Goal: Check status: Check status

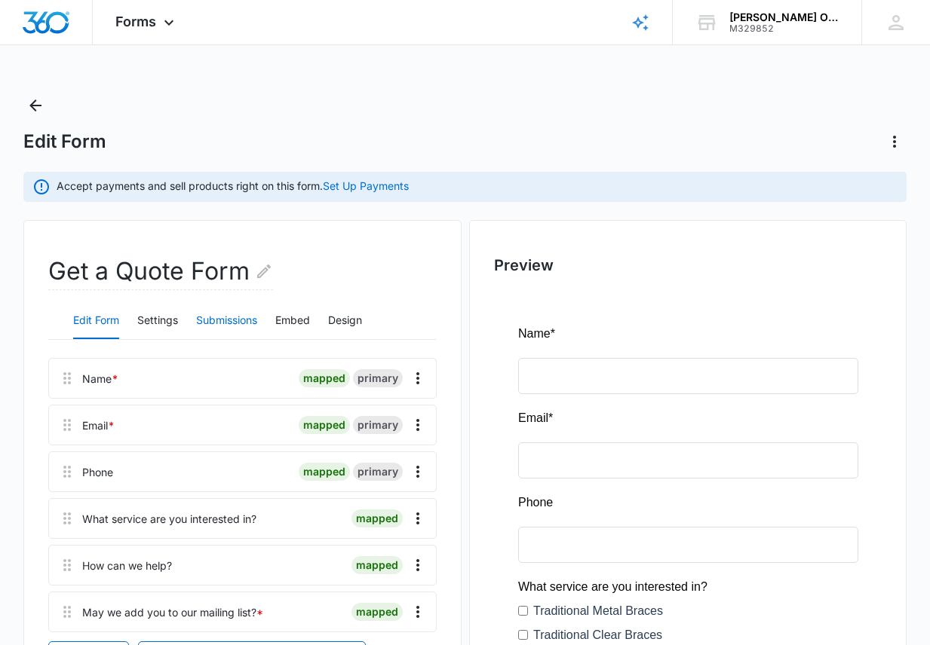
click at [220, 313] on button "Submissions" at bounding box center [226, 321] width 61 height 36
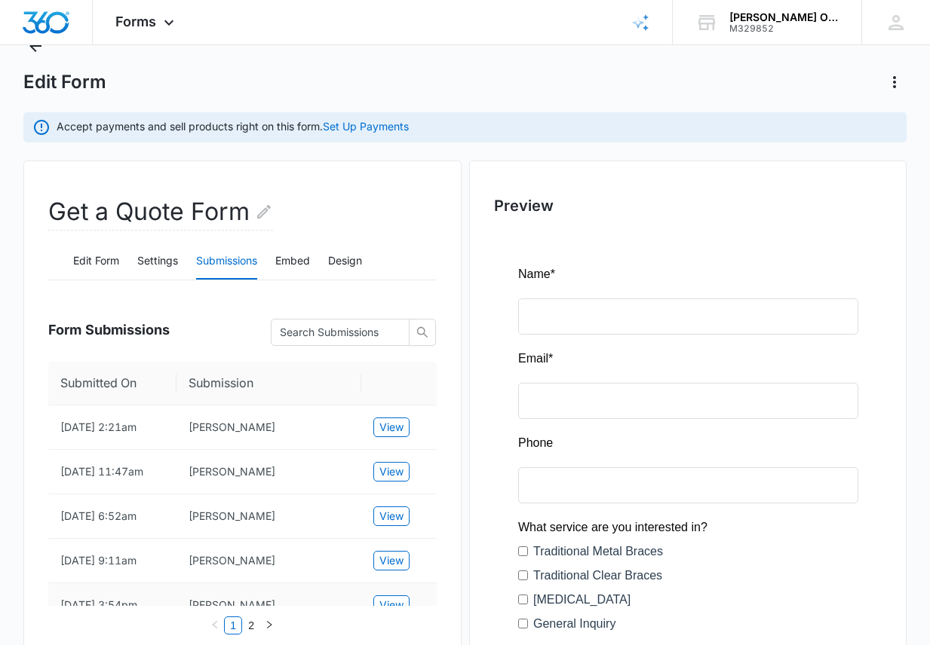
scroll to position [151, 0]
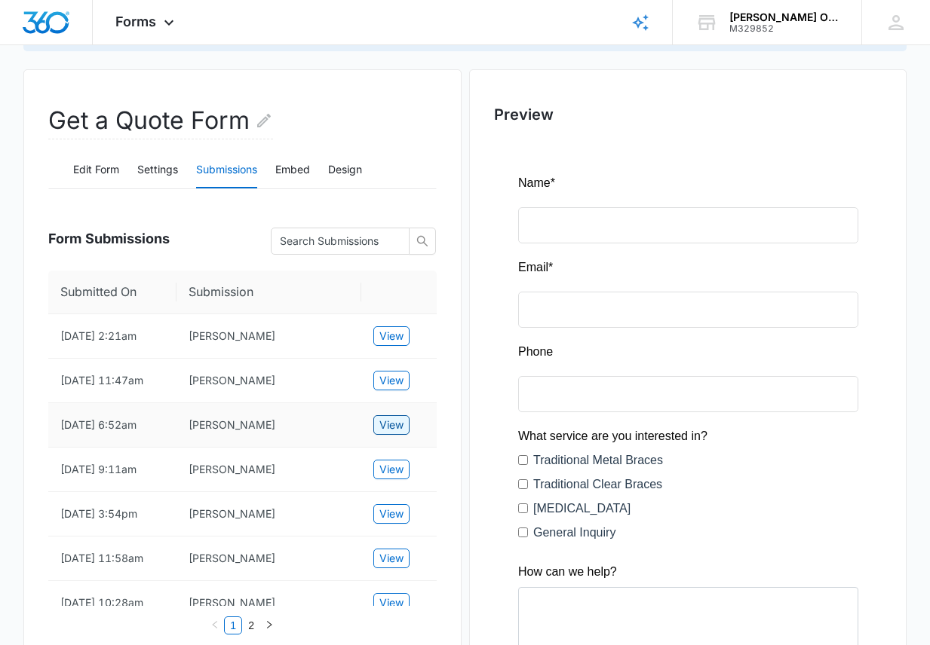
click at [394, 422] on span "View" at bounding box center [391, 425] width 24 height 17
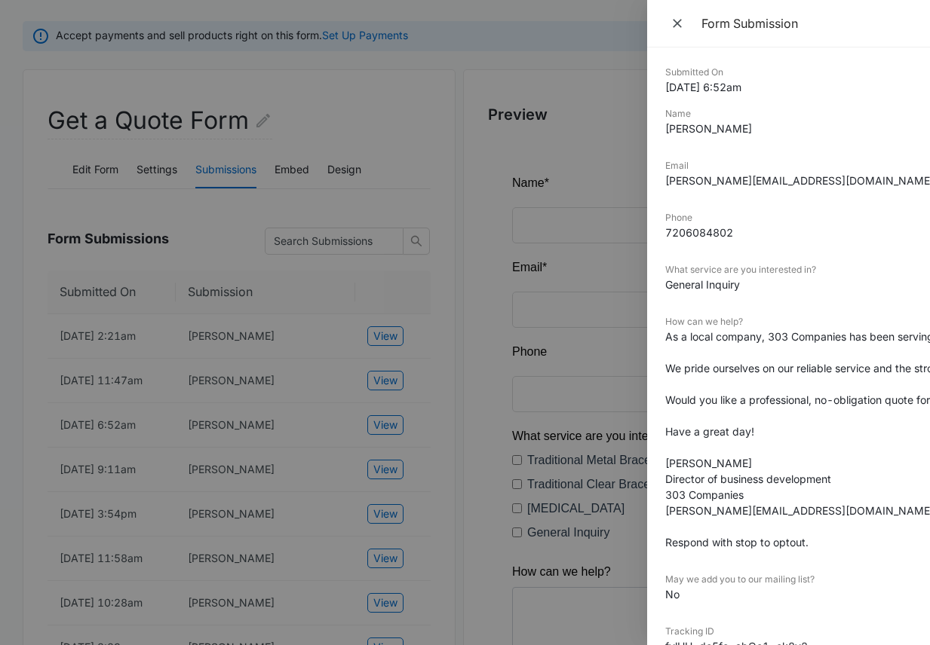
click at [372, 557] on div at bounding box center [465, 322] width 930 height 645
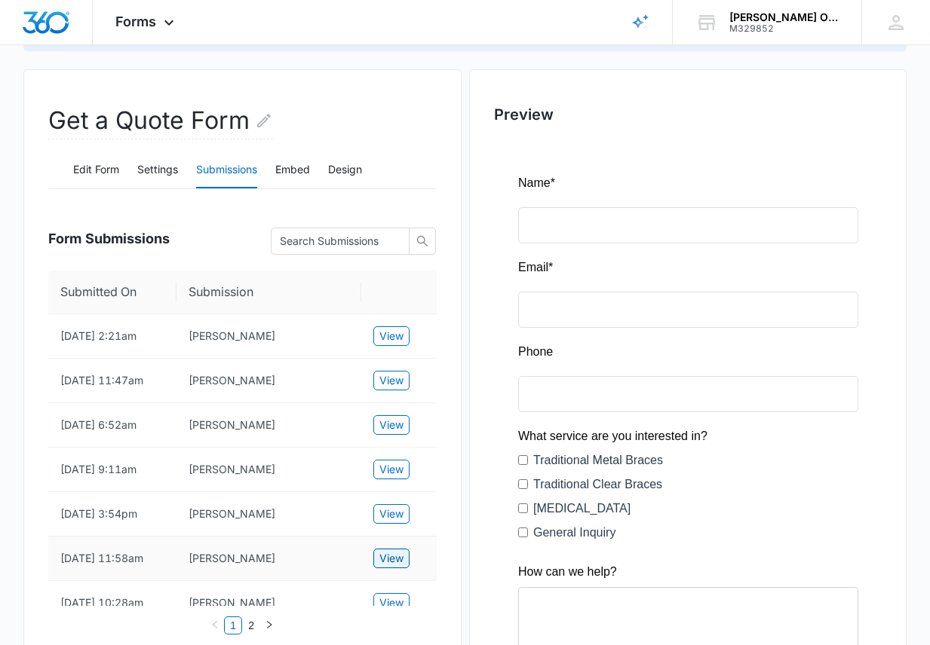
click at [386, 558] on span "View" at bounding box center [391, 558] width 24 height 17
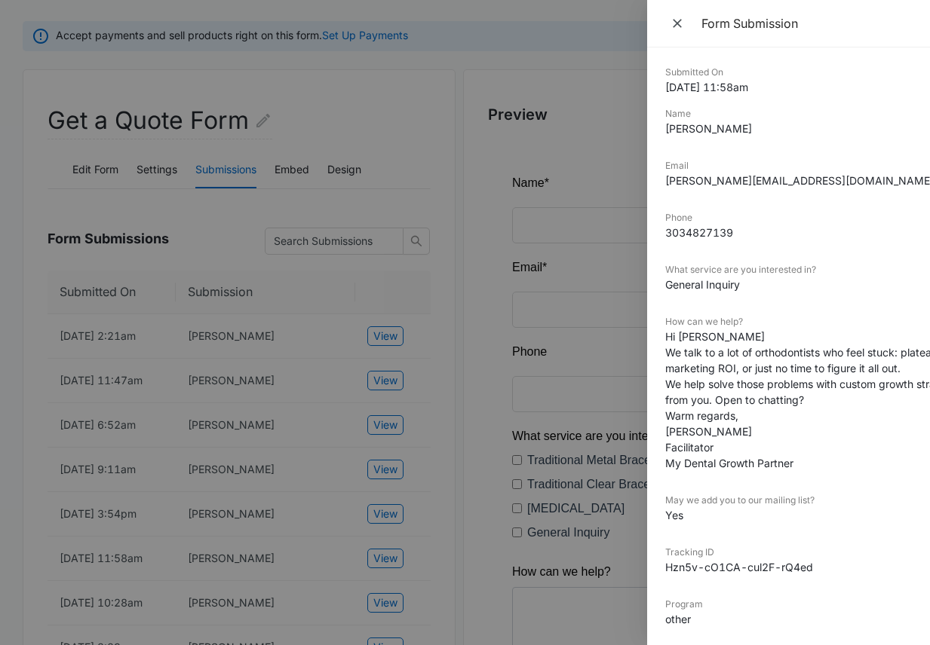
click at [318, 516] on div at bounding box center [465, 322] width 930 height 645
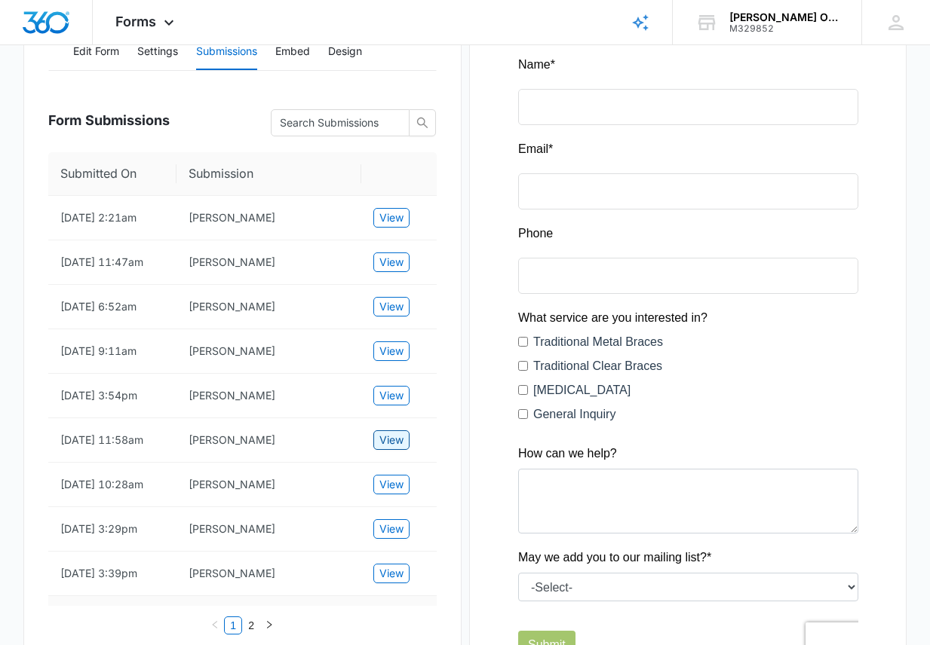
scroll to position [452, 0]
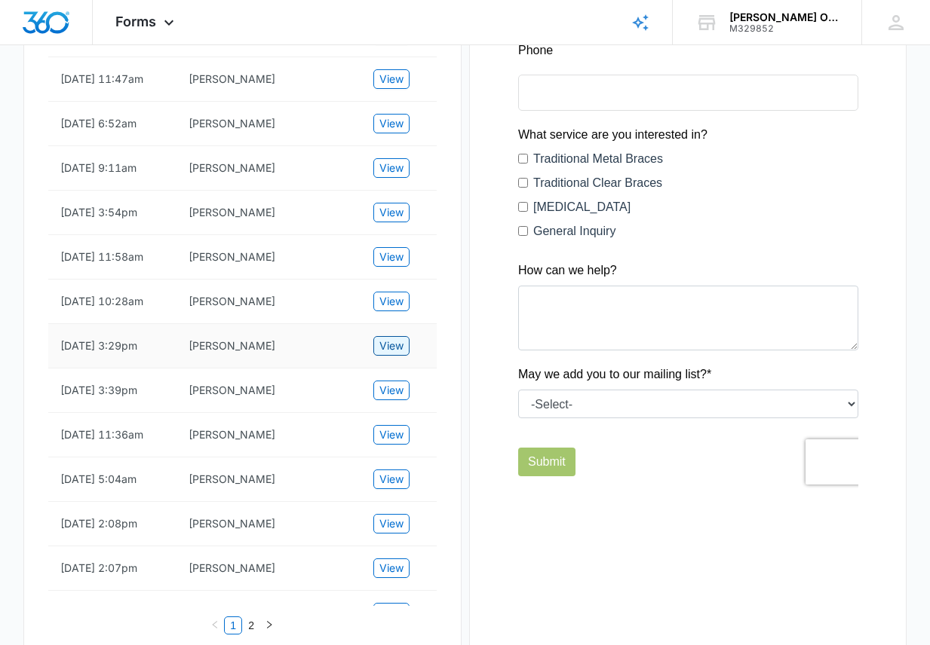
click at [386, 343] on span "View" at bounding box center [391, 346] width 24 height 17
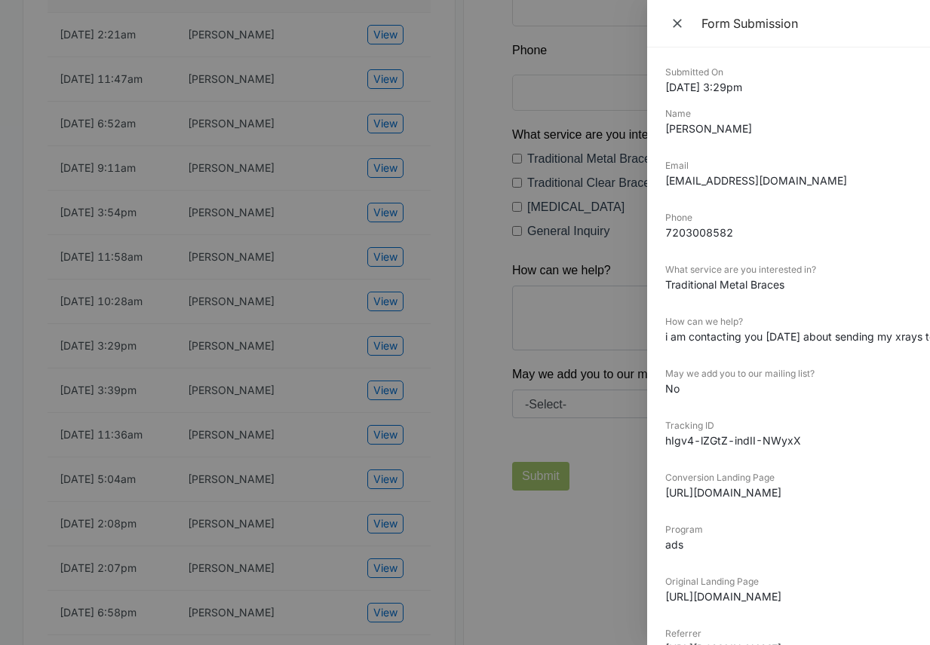
click at [281, 385] on div at bounding box center [465, 322] width 930 height 645
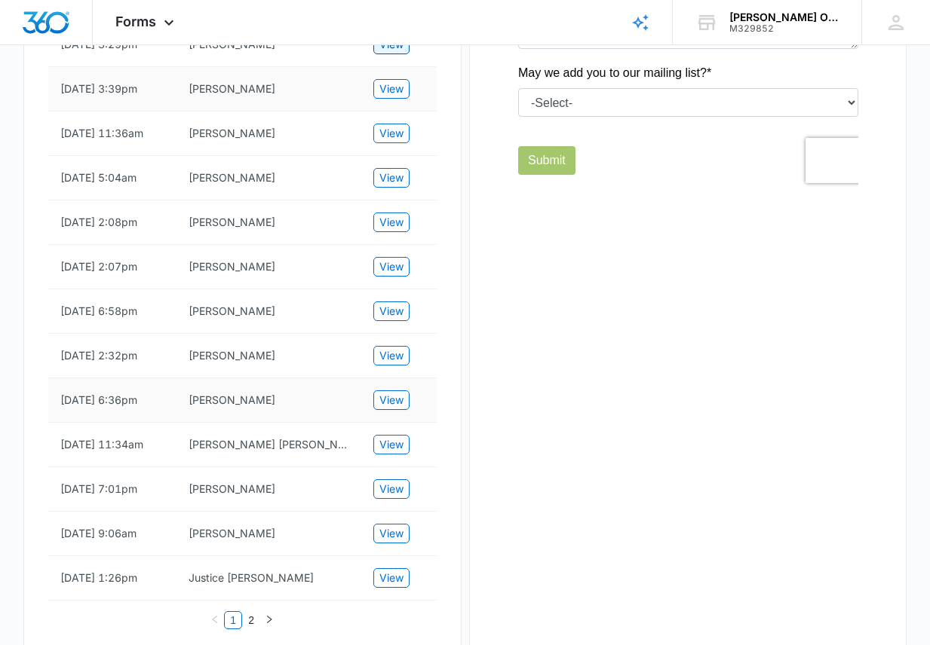
scroll to position [804, 0]
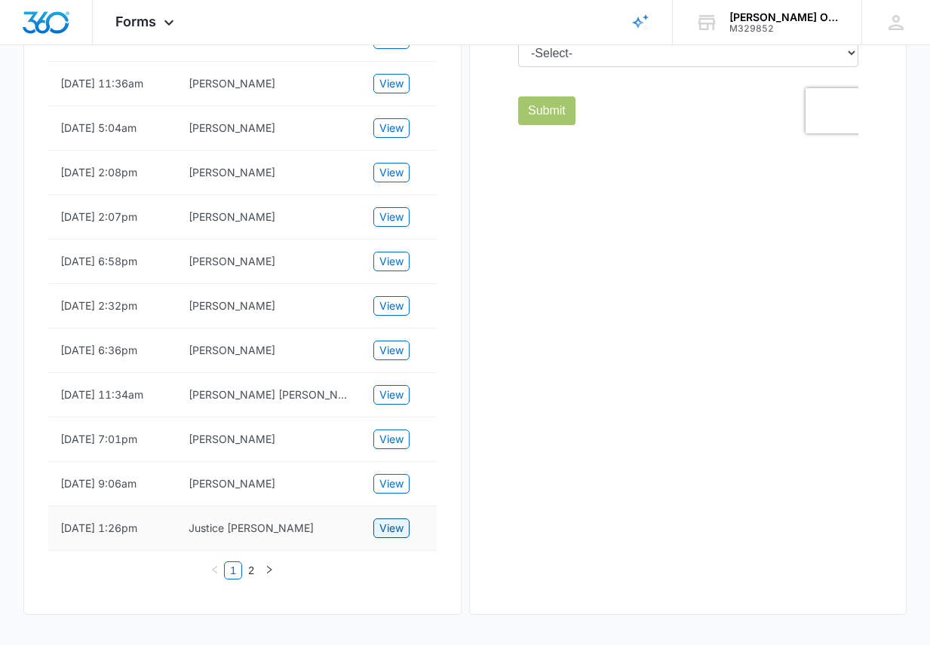
click at [384, 524] on span "View" at bounding box center [391, 528] width 24 height 17
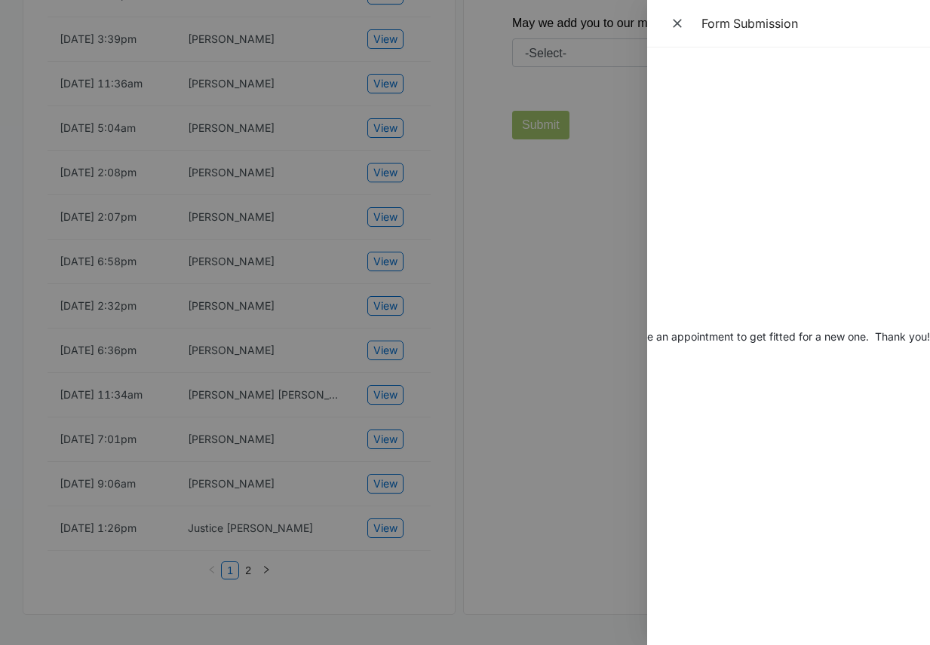
scroll to position [0, 0]
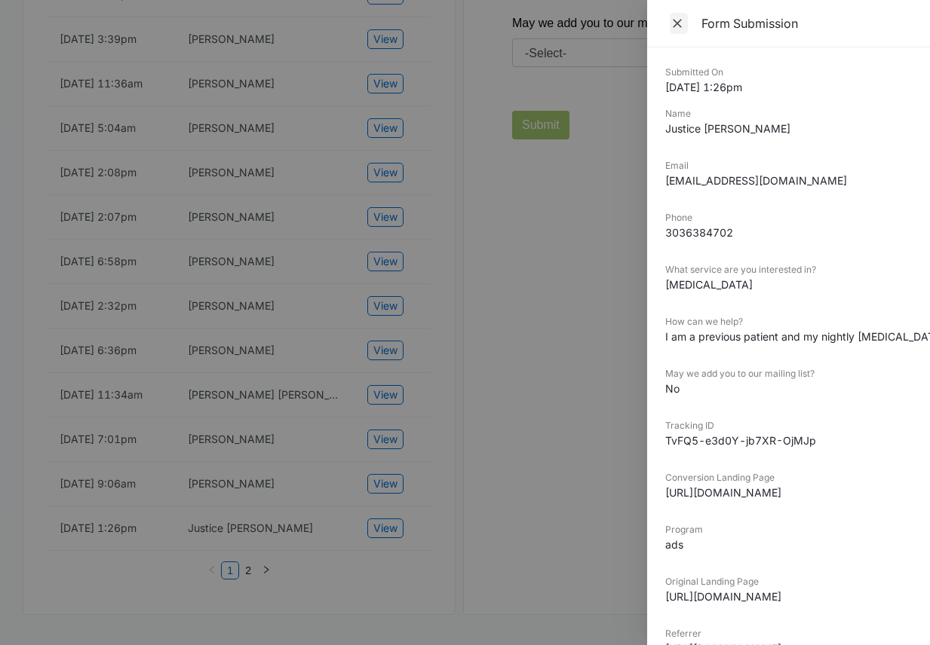
click at [673, 20] on icon "Close" at bounding box center [676, 23] width 15 height 15
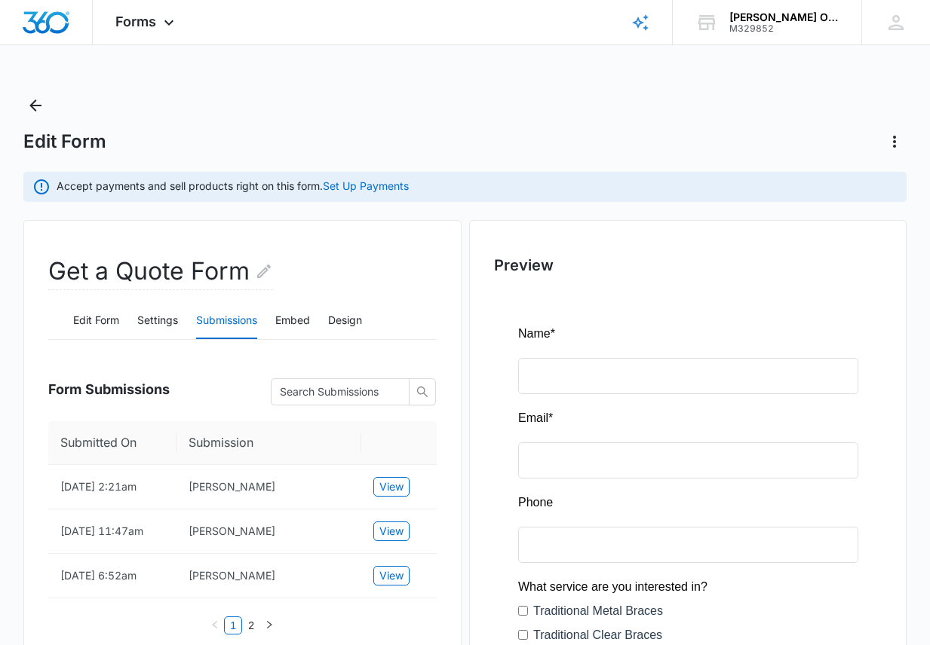
scroll to position [528, 0]
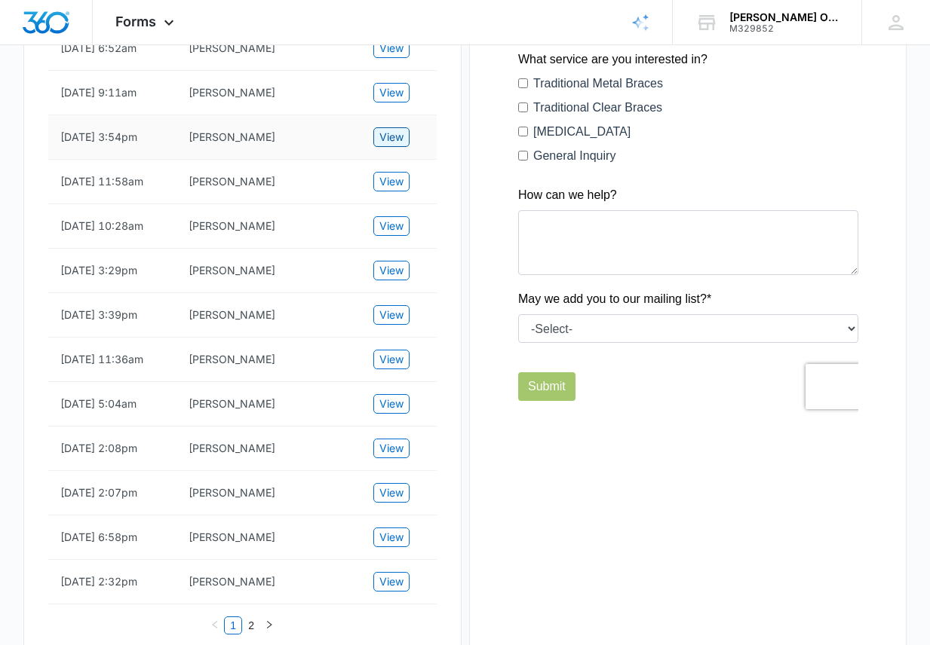
click at [391, 132] on span "View" at bounding box center [391, 137] width 24 height 17
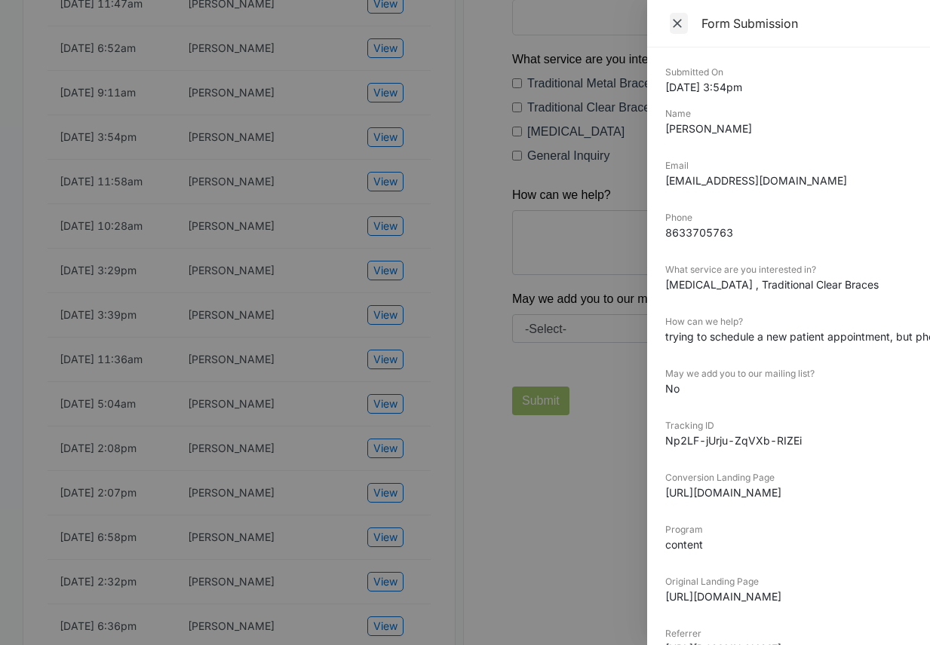
click at [677, 20] on icon "Close" at bounding box center [676, 23] width 15 height 15
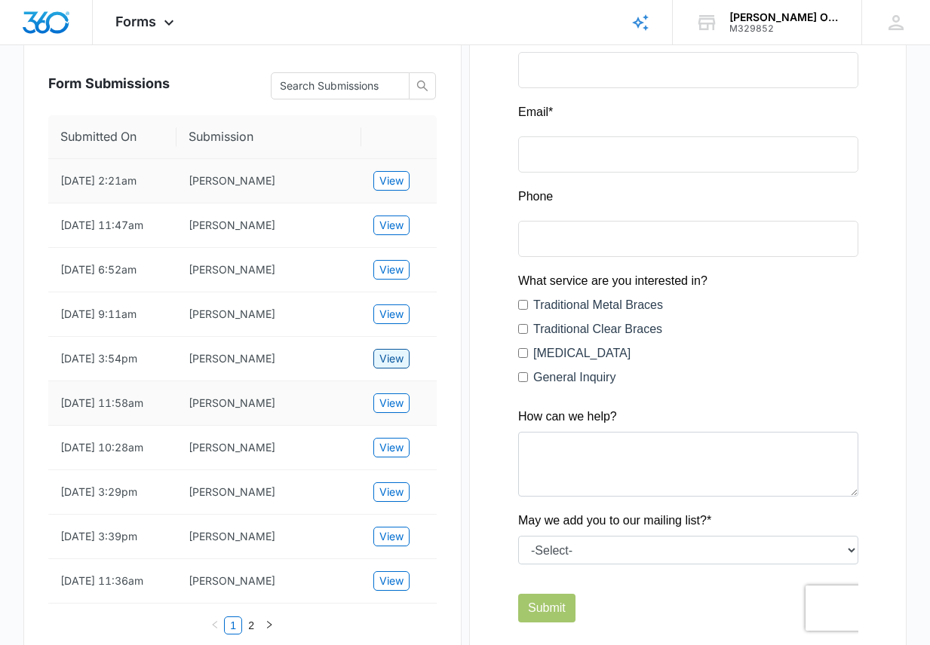
scroll to position [302, 0]
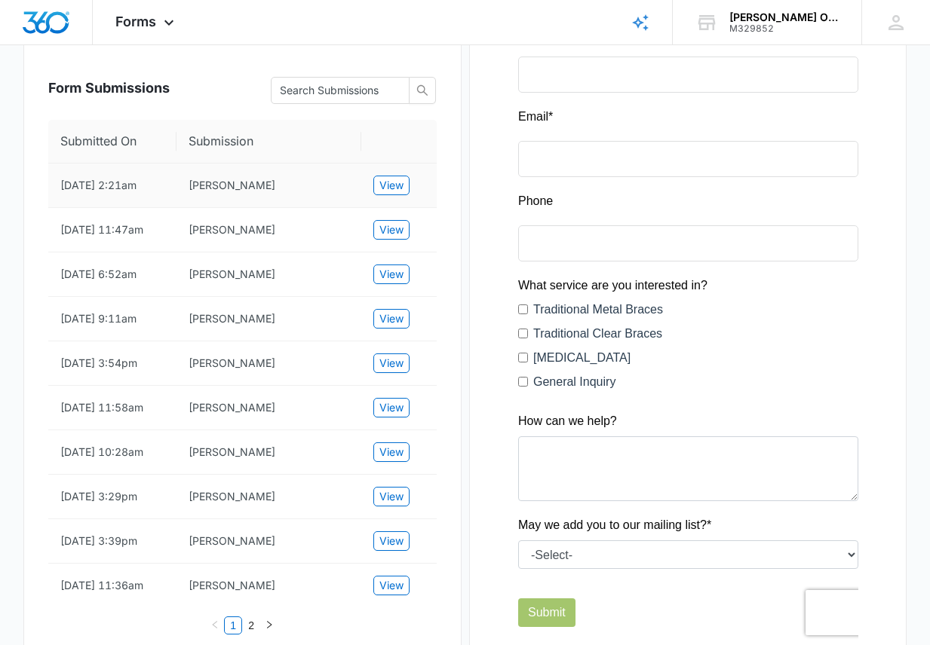
click at [393, 170] on td "View" at bounding box center [398, 186] width 75 height 44
click at [393, 178] on span "View" at bounding box center [391, 185] width 24 height 17
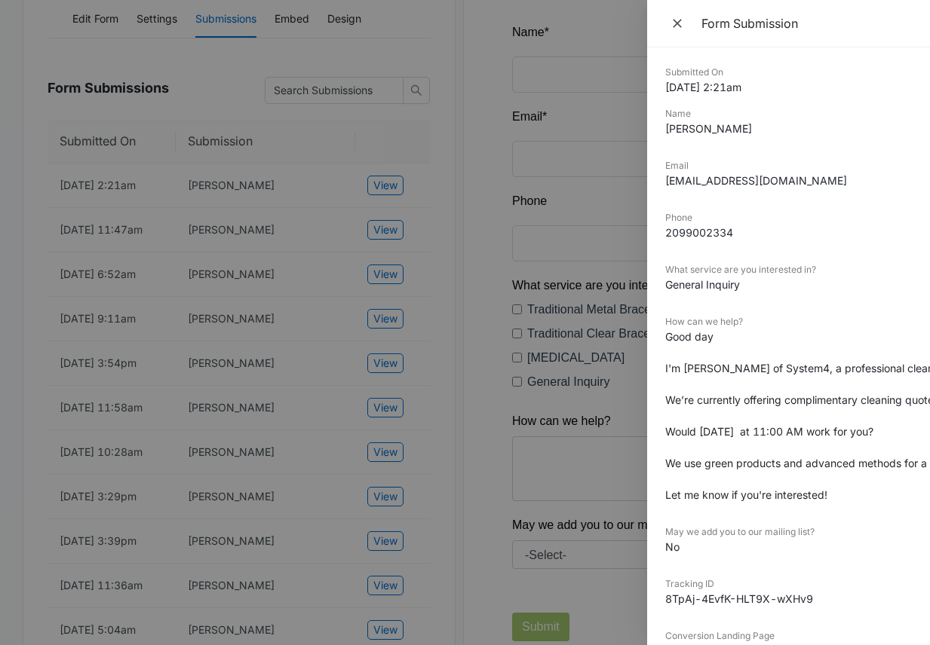
click at [164, 200] on div at bounding box center [465, 322] width 930 height 645
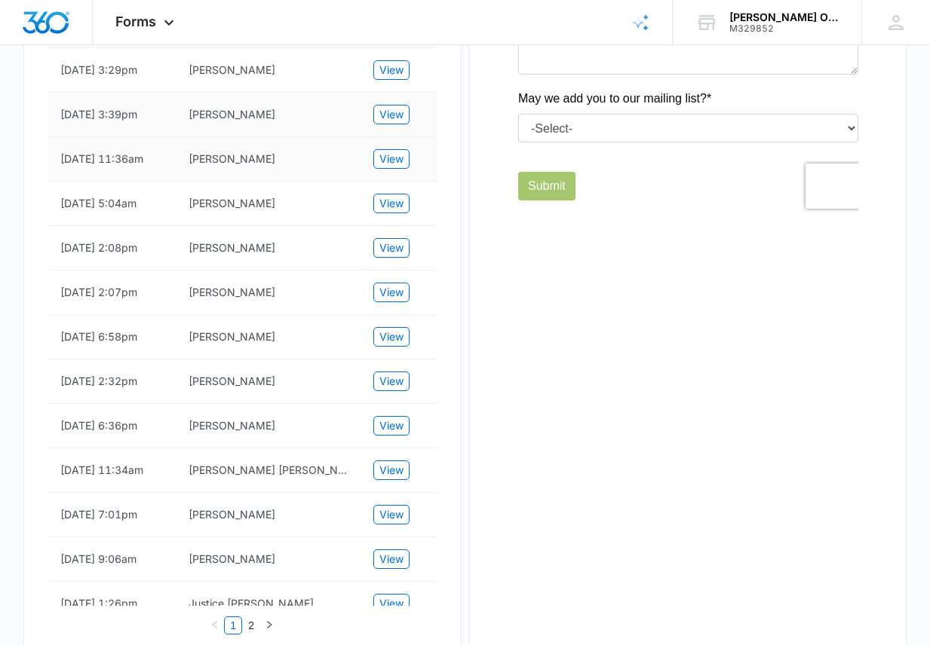
scroll to position [578, 0]
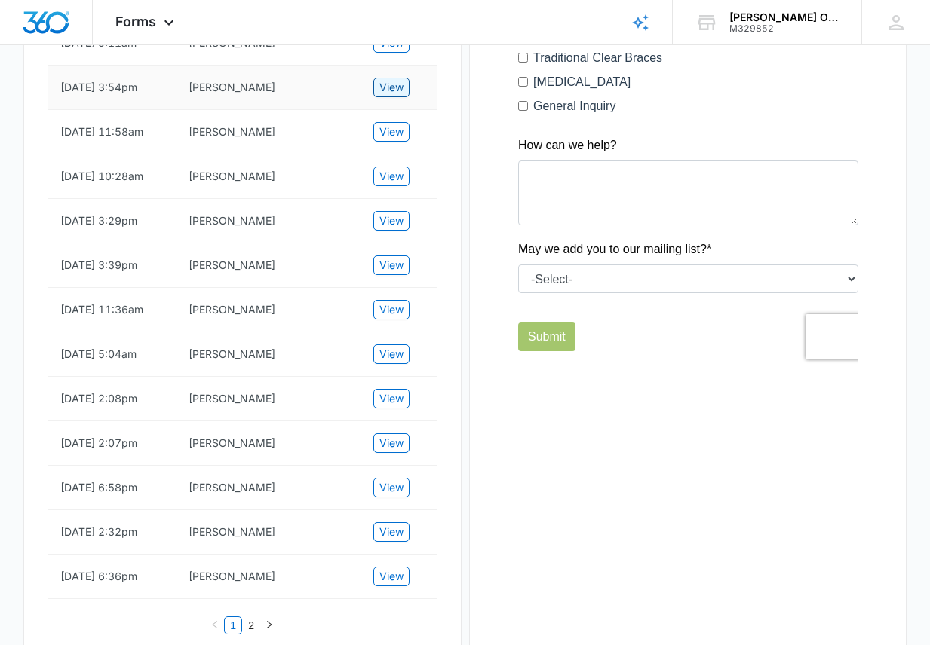
click at [391, 83] on span "View" at bounding box center [391, 87] width 24 height 17
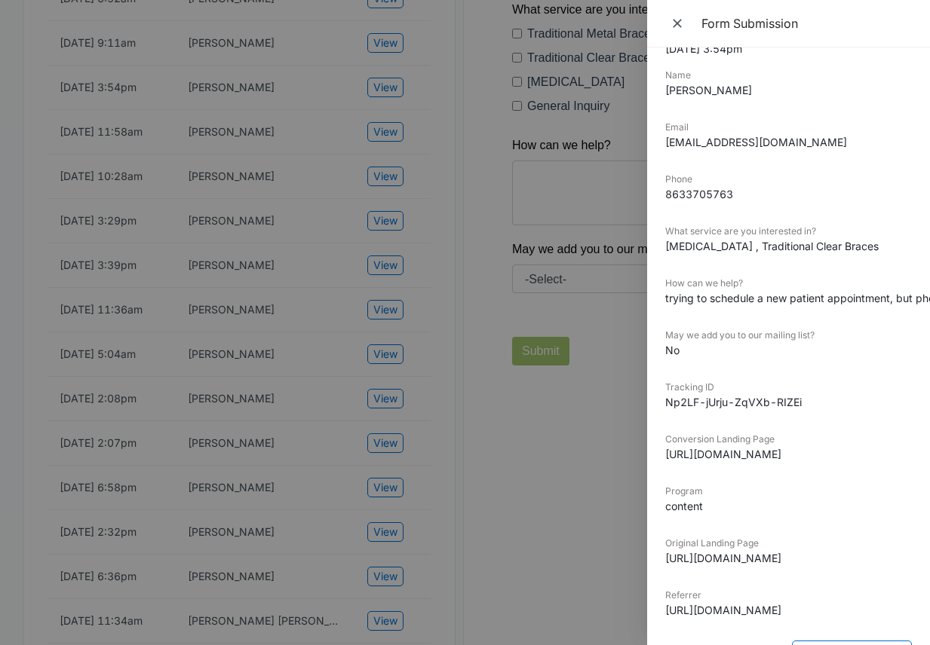
scroll to position [0, 0]
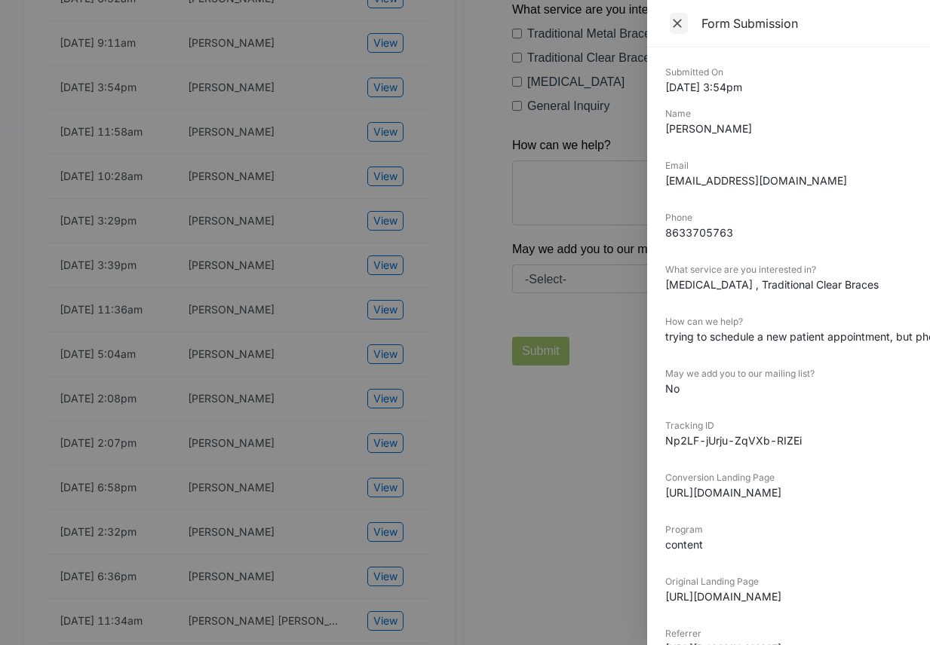
click at [679, 20] on icon "Close" at bounding box center [676, 23] width 15 height 15
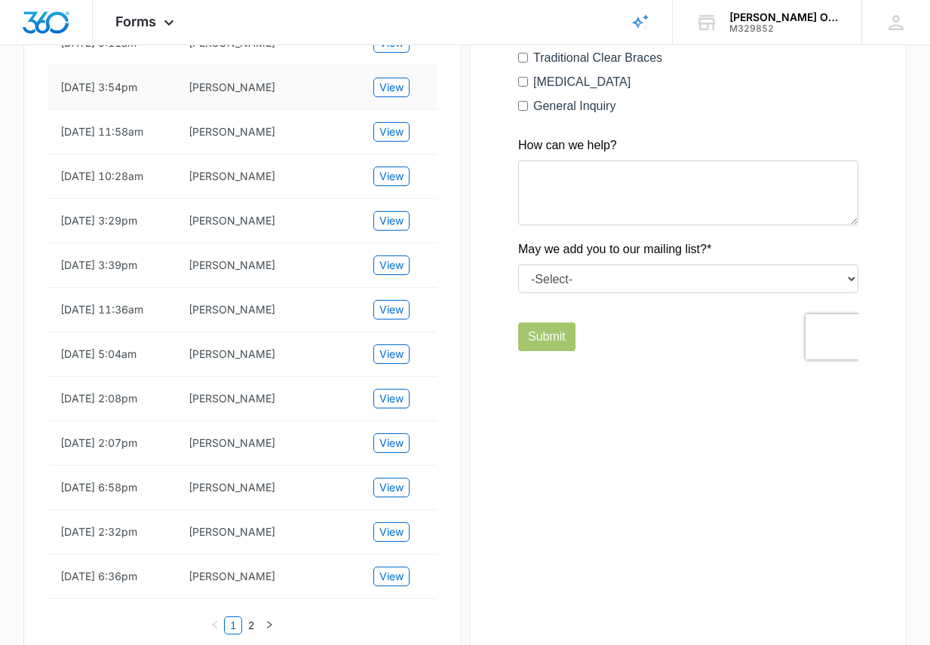
drag, startPoint x: 219, startPoint y: 88, endPoint x: 121, endPoint y: 86, distance: 98.0
click at [121, 86] on td "[DATE] 3:54pm" at bounding box center [112, 88] width 128 height 44
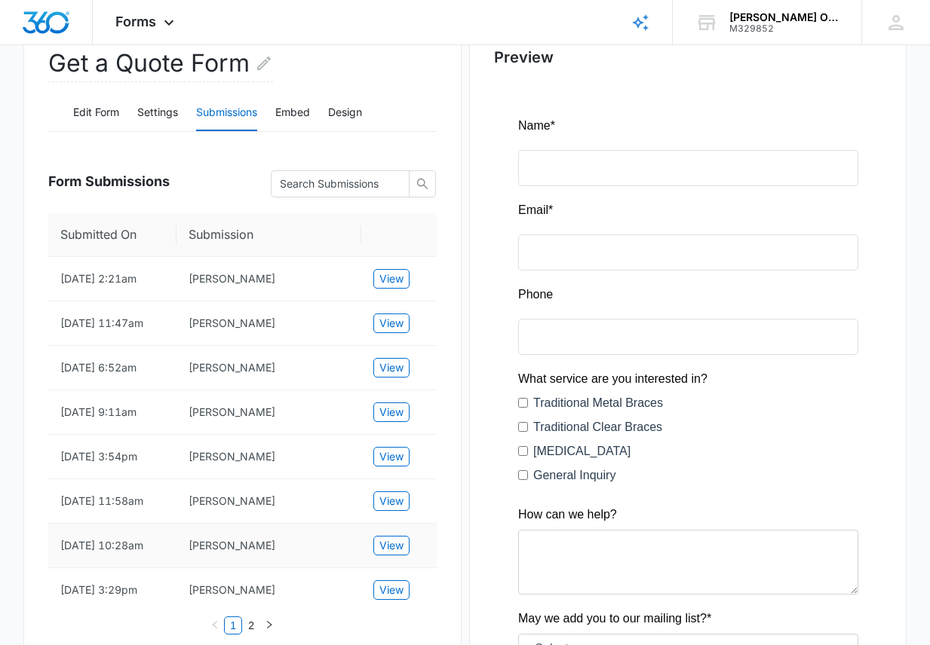
scroll to position [201, 0]
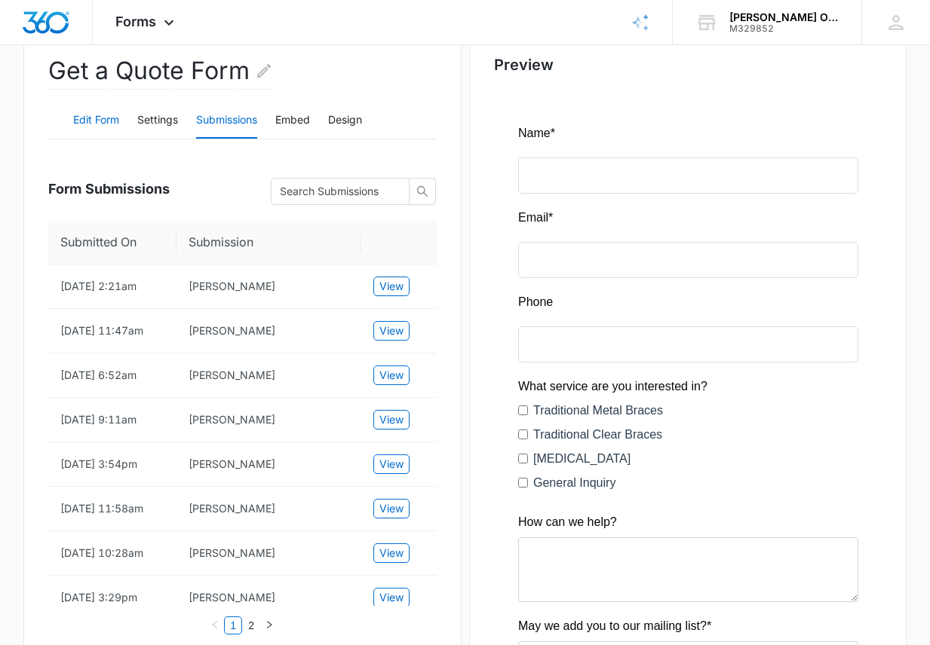
click at [101, 116] on button "Edit Form" at bounding box center [96, 121] width 46 height 36
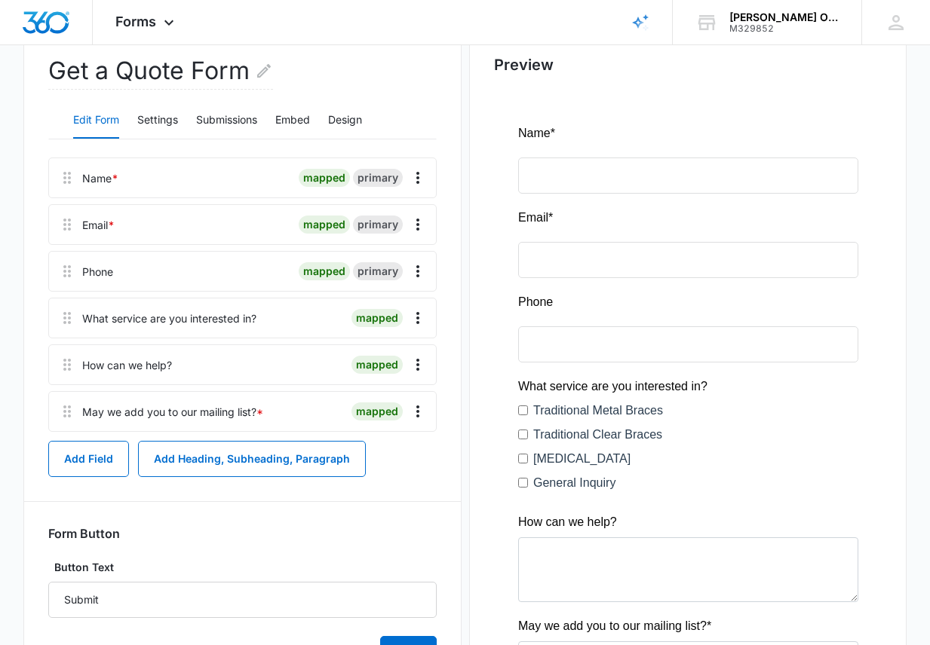
click at [144, 178] on div at bounding box center [208, 177] width 168 height 39
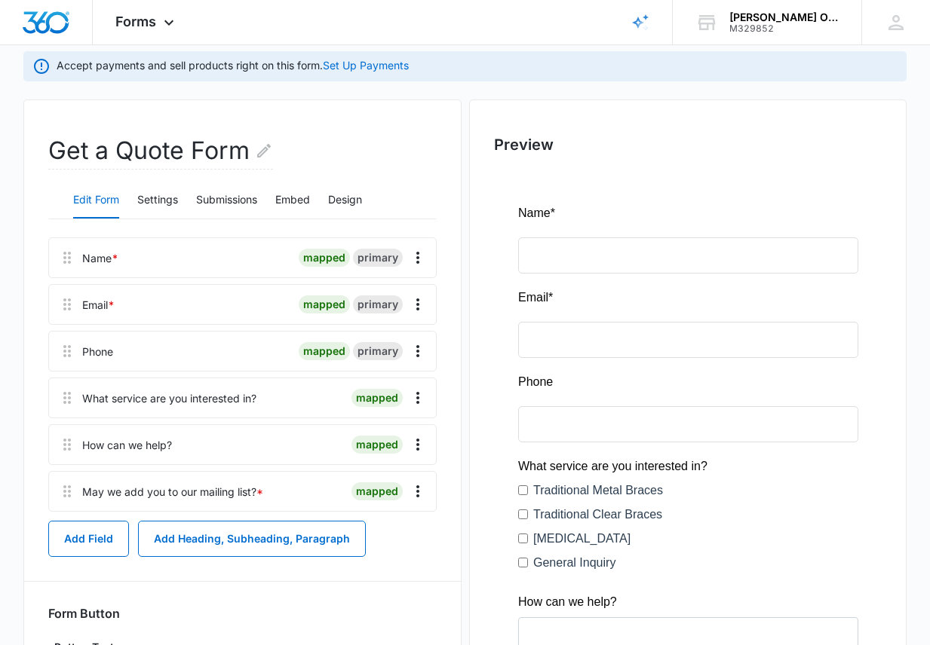
scroll to position [0, 0]
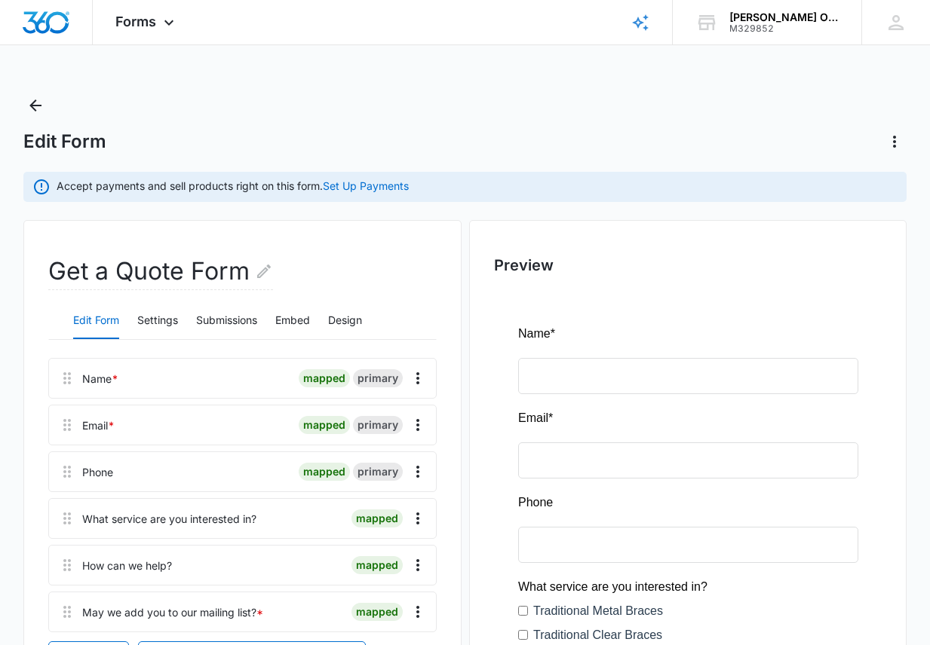
click at [133, 384] on div at bounding box center [208, 378] width 168 height 39
click at [237, 315] on button "Submissions" at bounding box center [226, 321] width 61 height 36
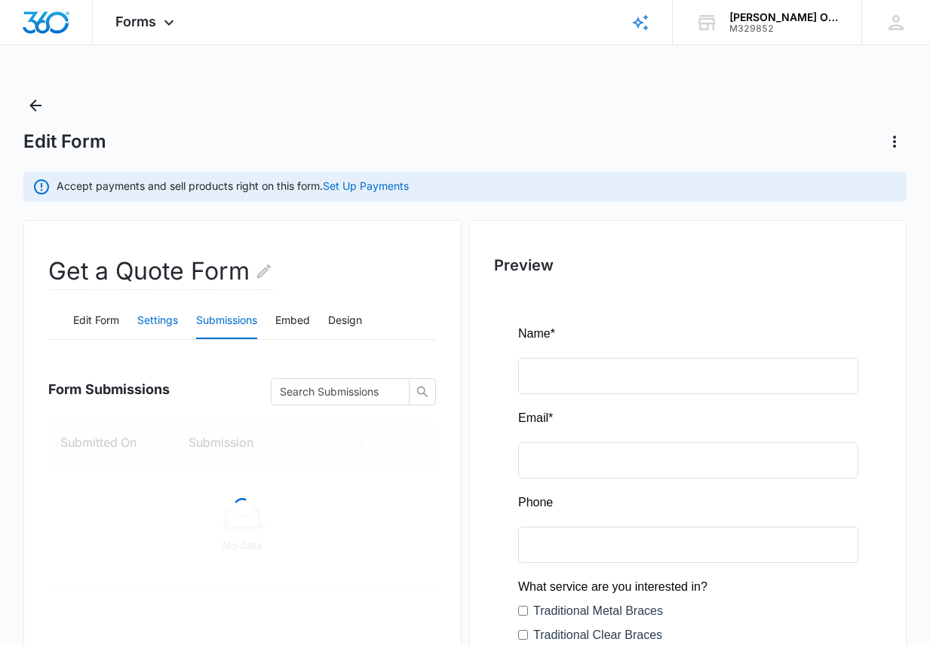
click at [146, 322] on button "Settings" at bounding box center [157, 321] width 41 height 36
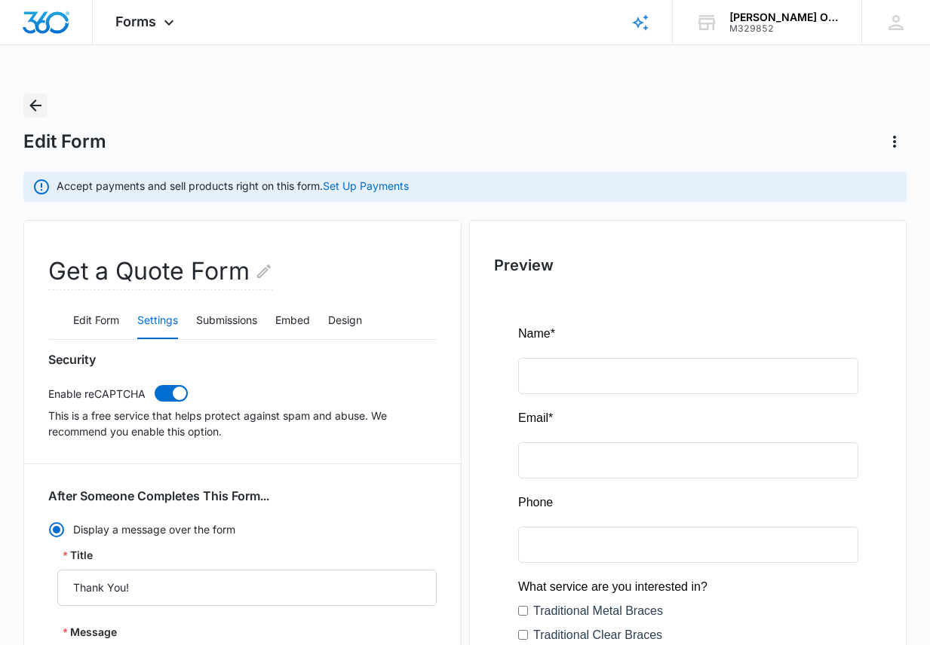
click at [30, 105] on icon "Back" at bounding box center [35, 106] width 12 height 12
